Goal: Find specific page/section: Find specific page/section

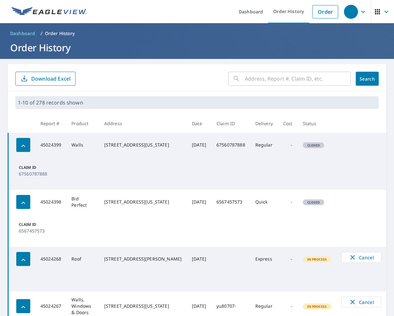
click at [252, 77] on input "text" at bounding box center [298, 79] width 106 height 18
click at [255, 79] on input "text" at bounding box center [298, 79] width 106 height 18
paste input "eyJraWQiOiJhVmhOWmUxT0x0cHZpMDZVcWhkaDU3UVU5ak5aMDM1LWVJRWY4U3gtNllzIiwiYWxnIjo…"
type input "eyJraWQiOiJhVmhOWmUxT0x0cHZpMDZVcWhkaDU3UVU5ak5aMDM1LWVJRWY4U3gtNllzIiwiYWxnIjo…"
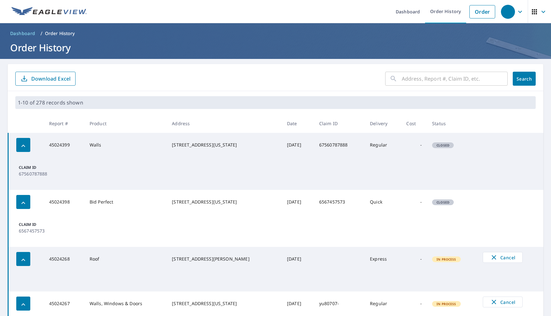
click at [349, 80] on form "​ Search Download Excel" at bounding box center [275, 79] width 520 height 14
click at [123, 109] on div "1-10 of 278 records shown" at bounding box center [276, 102] width 536 height 23
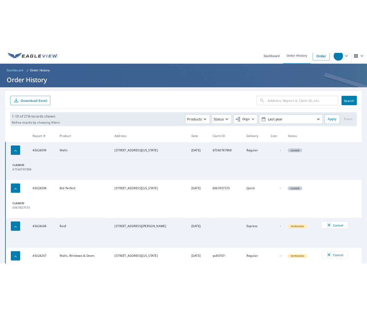
scroll to position [8, 0]
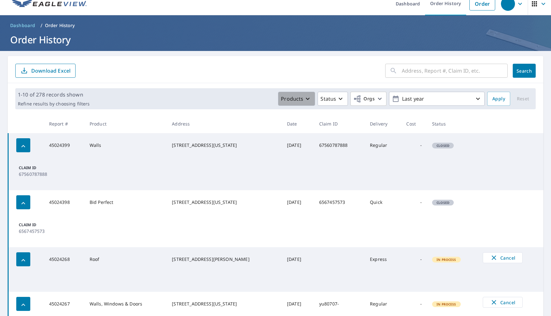
click at [310, 97] on icon "button" at bounding box center [308, 99] width 8 height 8
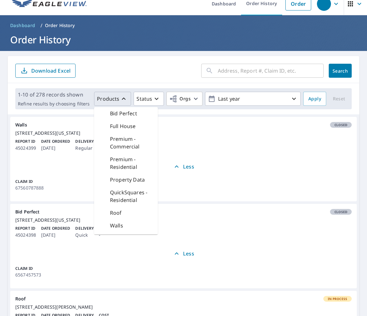
click at [267, 74] on input "text" at bounding box center [271, 71] width 106 height 18
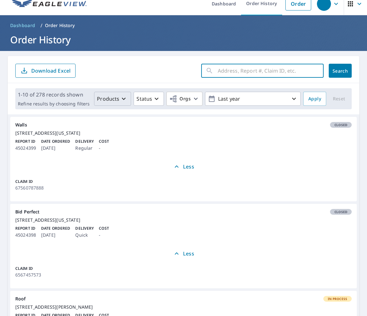
paste input "45017407"
type input "45017407"
click at [340, 73] on span "Search" at bounding box center [340, 71] width 13 height 6
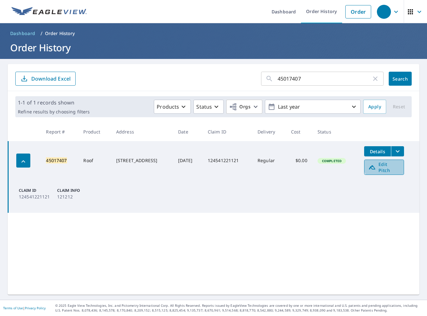
click at [391, 164] on span "Edit Pitch" at bounding box center [384, 167] width 32 height 12
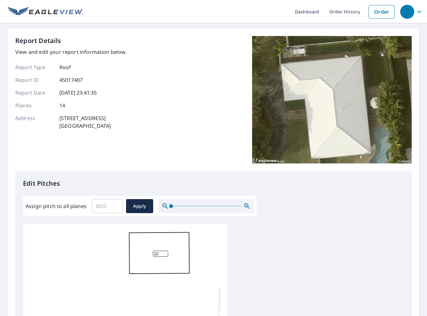
click at [74, 79] on p "45017407" at bounding box center [70, 80] width 23 height 8
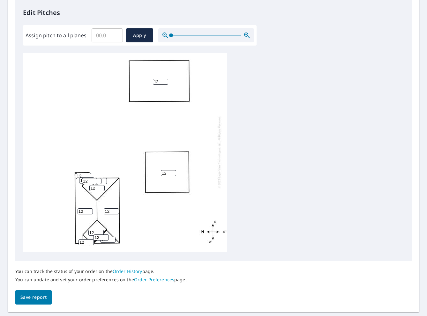
scroll to position [188, 0]
